Goal: Information Seeking & Learning: Learn about a topic

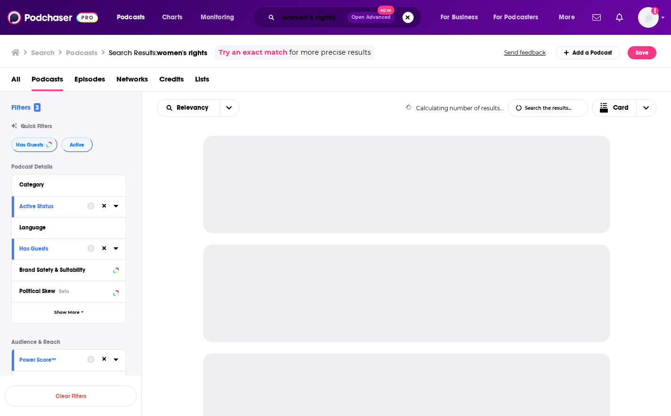
click at [306, 16] on input "women's rights" at bounding box center [312, 17] width 69 height 15
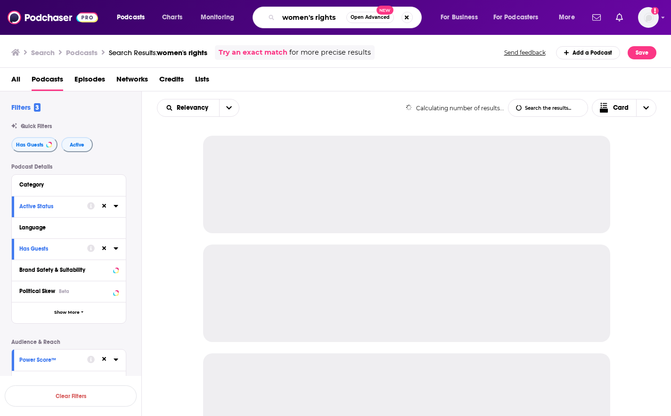
click at [306, 16] on input "women's rights" at bounding box center [312, 17] width 68 height 15
paste input "Waterbreak"
type input "Waterbreak"
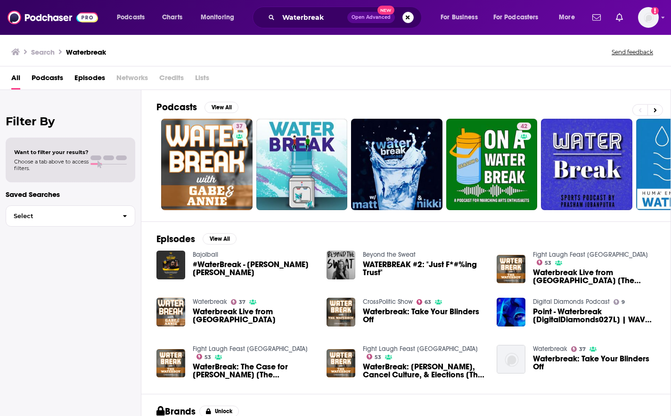
drag, startPoint x: 582, startPoint y: 87, endPoint x: 570, endPoint y: 74, distance: 17.3
click at [582, 87] on div "All Podcasts Episodes Networks Credits Lists" at bounding box center [337, 79] width 652 height 19
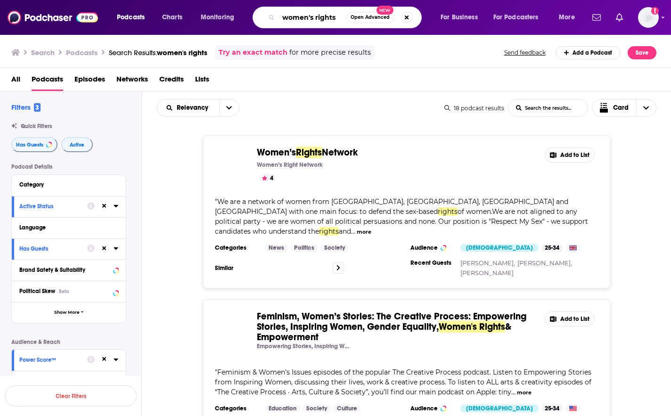
click at [324, 13] on input "women's rights" at bounding box center [312, 17] width 68 height 15
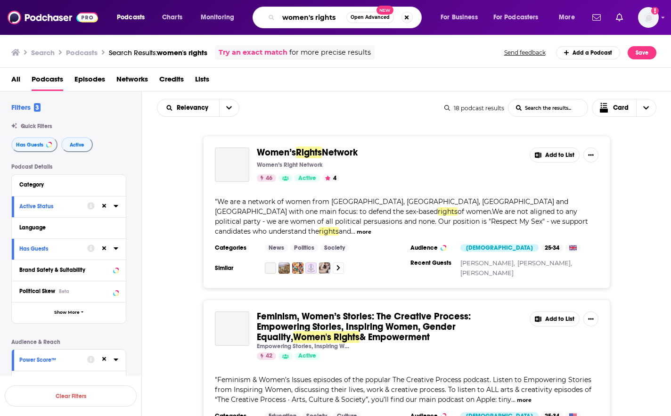
click at [324, 13] on input "women's rights" at bounding box center [312, 17] width 68 height 15
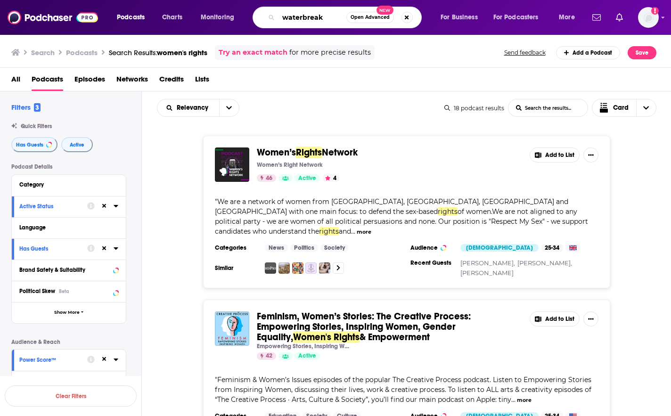
type input "waterbreak"
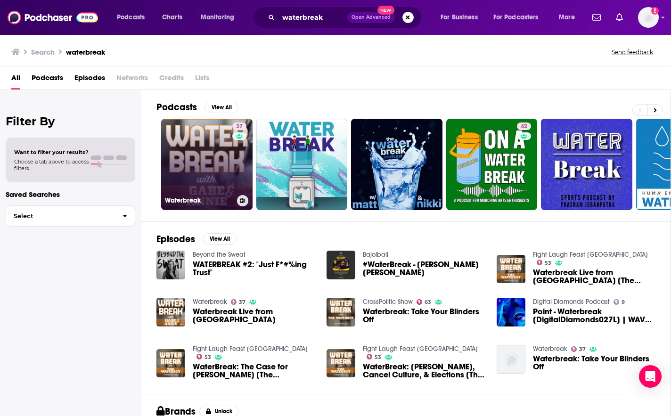
click at [184, 158] on link "37 Waterbreak" at bounding box center [206, 164] width 91 height 91
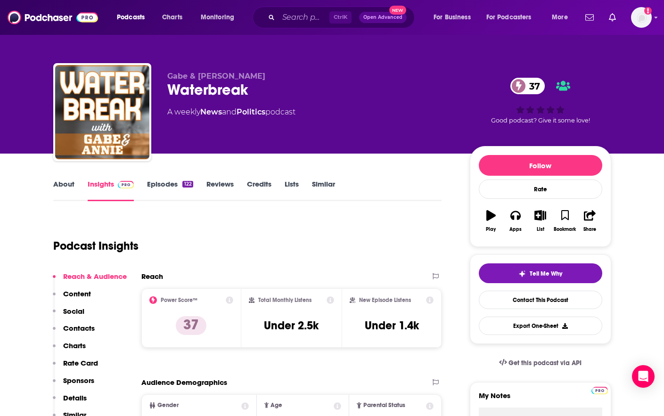
drag, startPoint x: 644, startPoint y: 159, endPoint x: 624, endPoint y: 152, distance: 21.2
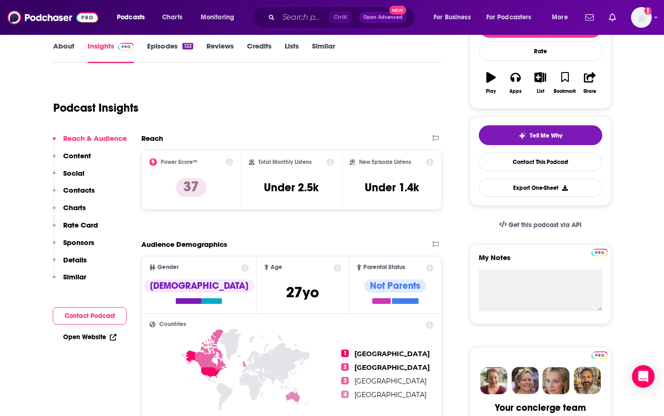
scroll to position [141, 0]
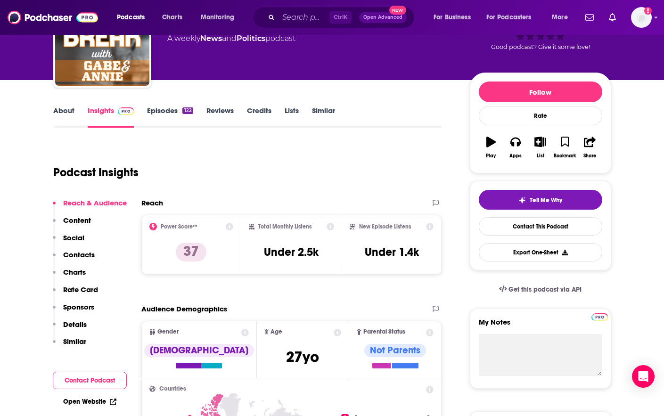
scroll to position [0, 0]
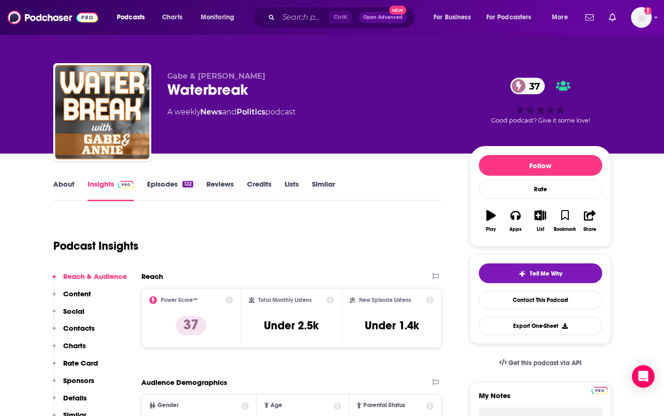
click at [630, 149] on div "Gabe & Annie Rench Waterbreak 37 A weekly News and Politics podcast 37 Good pod…" at bounding box center [332, 77] width 603 height 154
